Goal: Transaction & Acquisition: Subscribe to service/newsletter

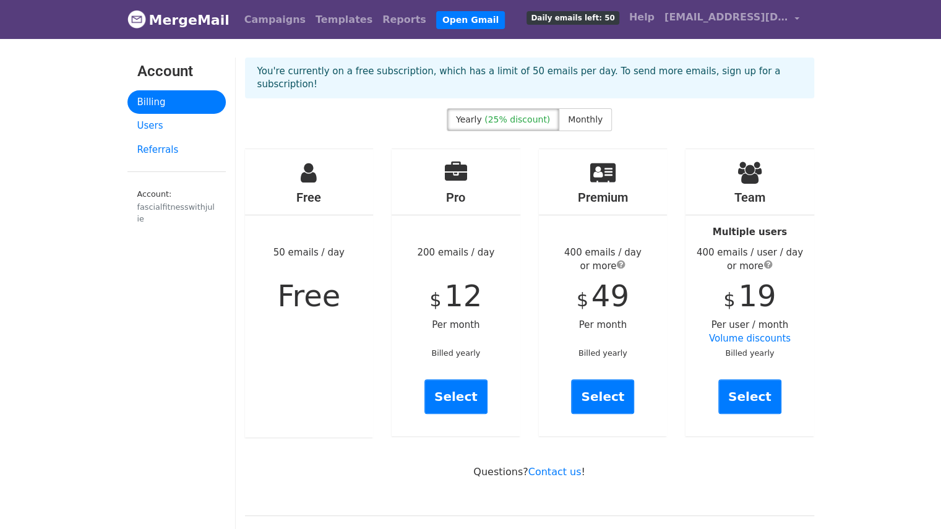
click at [534, 114] on span "(25% discount)" at bounding box center [517, 119] width 66 height 10
click at [574, 114] on span "Monthly" at bounding box center [585, 119] width 35 height 10
click at [436, 17] on link "Open Gmail" at bounding box center [470, 20] width 69 height 18
click at [851, 20] on header "MergeMail Campaigns Templates Reports Open Gmail Daily emails left: 50 Help [EM…" at bounding box center [470, 19] width 941 height 39
click at [436, 17] on link "Open Gmail" at bounding box center [470, 20] width 69 height 18
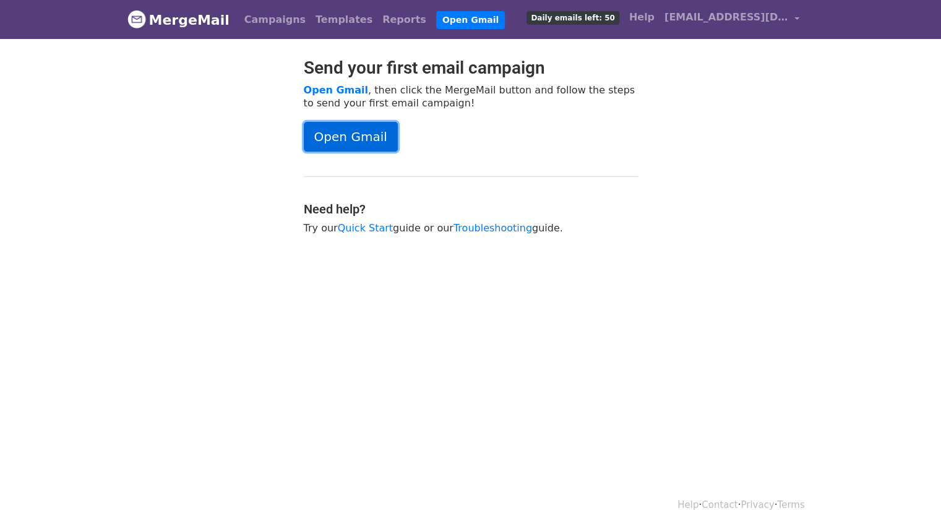
click at [379, 142] on link "Open Gmail" at bounding box center [351, 137] width 94 height 30
click at [781, 197] on div "Send your first email campaign Open Gmail , then click the MergeMail button and…" at bounding box center [470, 152] width 705 height 189
